Goal: Find specific page/section: Find specific page/section

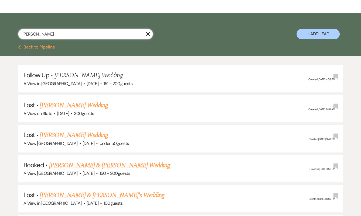
click at [76, 32] on input "courtney bayer" at bounding box center [85, 34] width 135 height 11
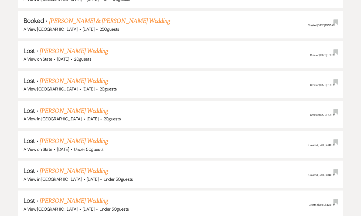
scroll to position [633, 0]
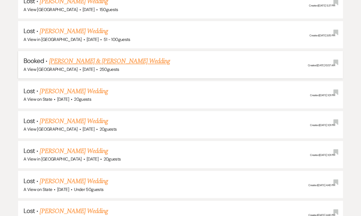
type input "jessica lebla"
click at [116, 57] on link "Jessica LeBlanc & Christian Graham's Wedding" at bounding box center [109, 61] width 121 height 10
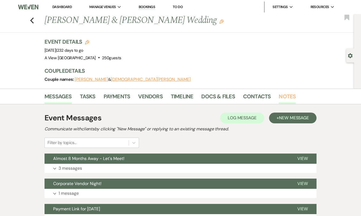
click at [288, 96] on link "Notes" at bounding box center [287, 98] width 17 height 12
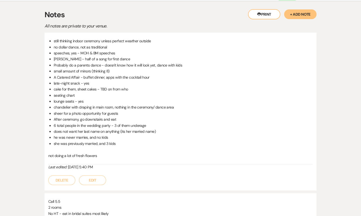
scroll to position [104, 0]
